Goal: Task Accomplishment & Management: Manage account settings

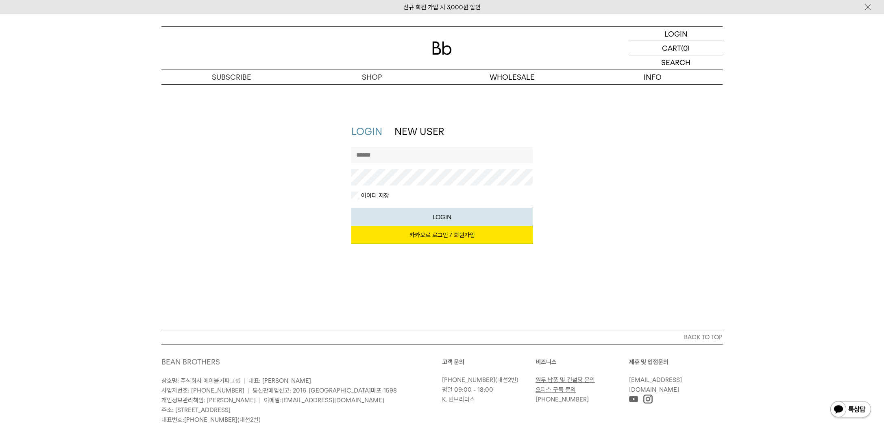
type input "******"
click at [442, 216] on button "LOGIN" at bounding box center [442, 217] width 182 height 18
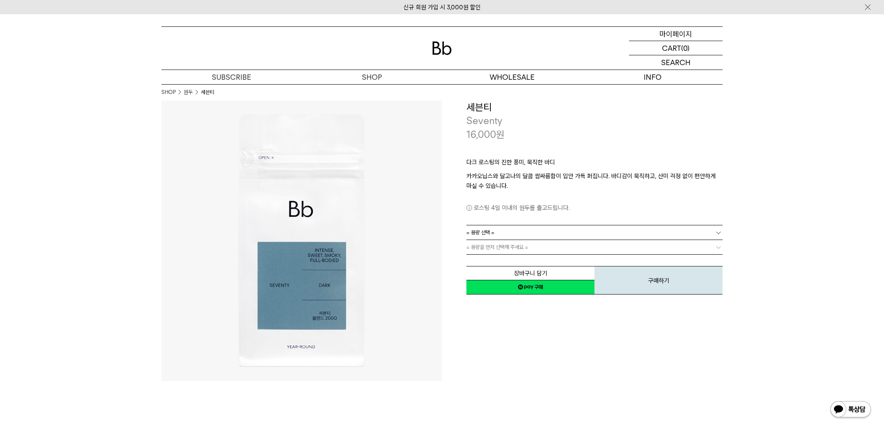
click at [678, 34] on p "마이페이지" at bounding box center [675, 34] width 33 height 14
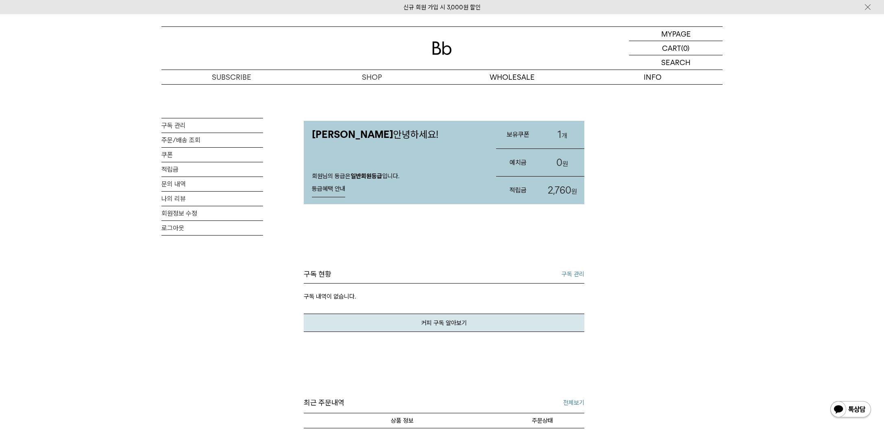
click at [564, 135] on link "1 개" at bounding box center [562, 135] width 44 height 28
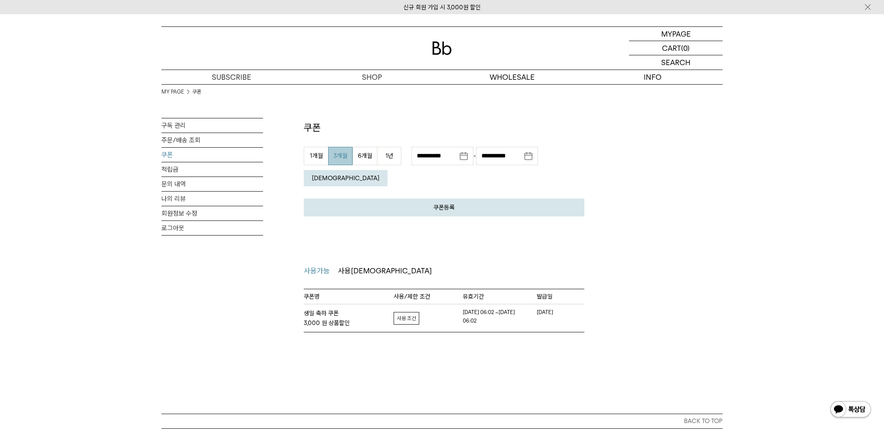
click at [407, 312] on link "자세히보기" at bounding box center [407, 318] width 26 height 13
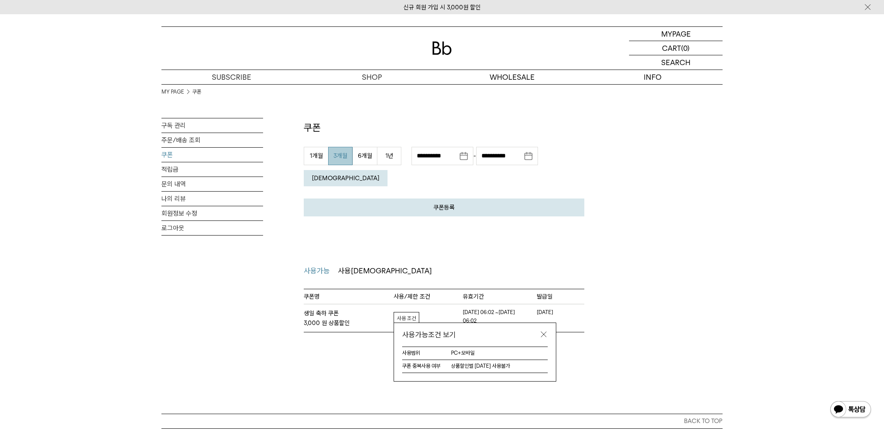
click at [406, 312] on link "자세히보기" at bounding box center [407, 318] width 26 height 13
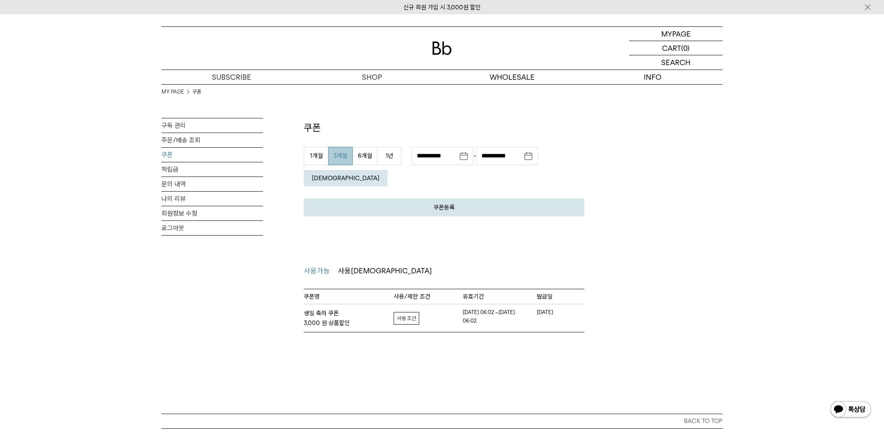
click at [637, 259] on div "MY PAGE 쿠폰 구독 관리 주문/배송 조회 쿠폰 적립금 문의 내역 나의 리뷰 회원정보 수정 로그아웃 쿠폰 쿠폰등록 발급 받으신 쿠폰 인증 …" at bounding box center [441, 208] width 561 height 248
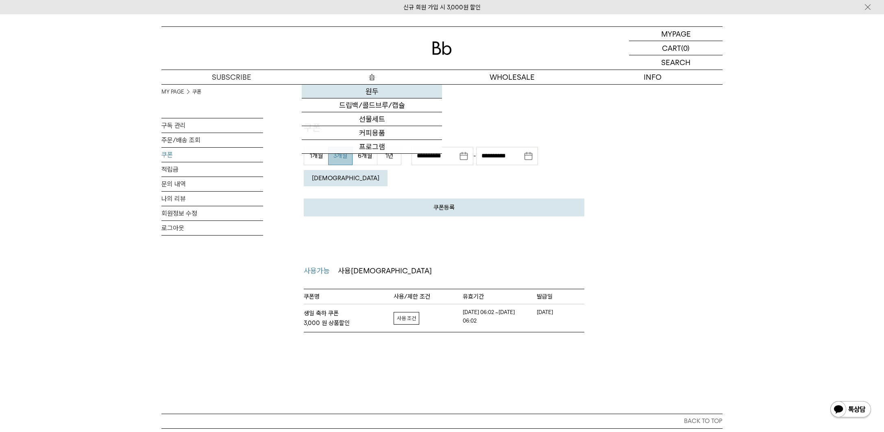
click at [372, 93] on link "원두" at bounding box center [372, 92] width 140 height 14
